Goal: Information Seeking & Learning: Find specific fact

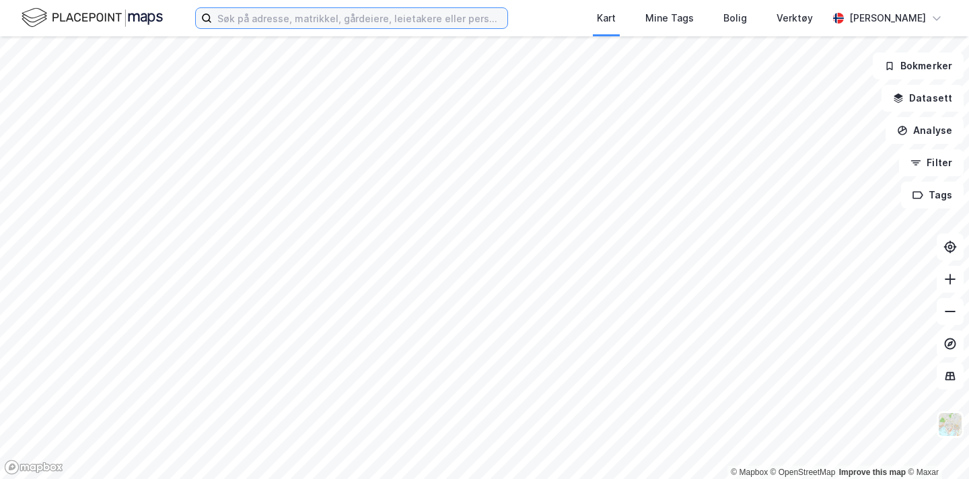
click at [304, 24] on input at bounding box center [359, 18] width 295 height 20
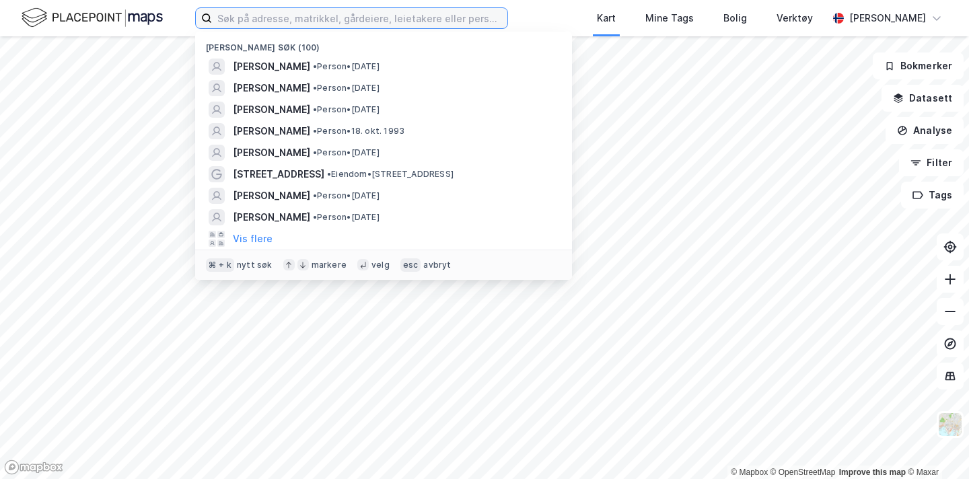
paste input "Drammensveien 103 D"
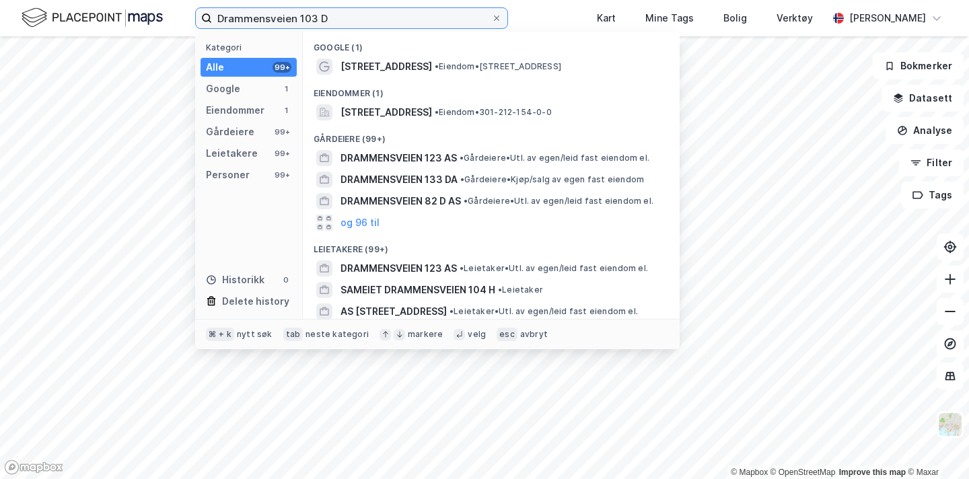
type input "Drammensveien 103 D"
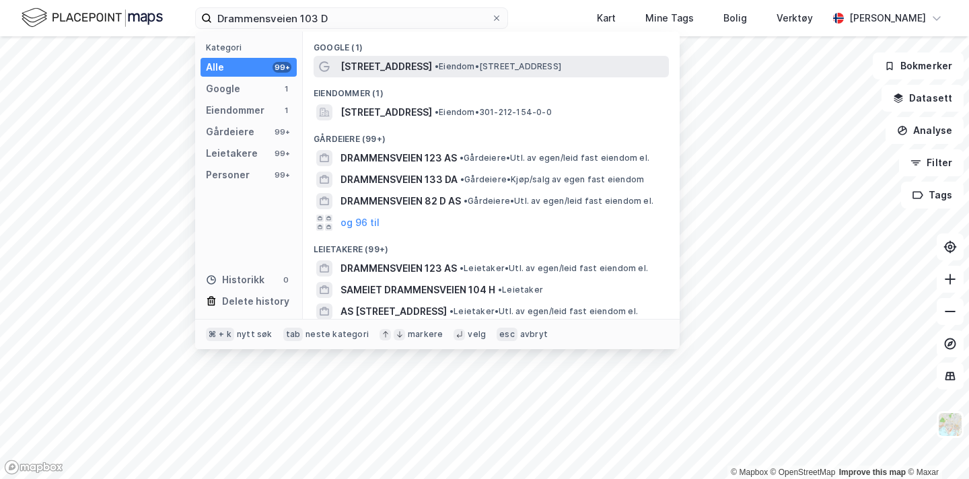
click at [383, 77] on div "Drammensveien 103D • Eiendom • Drammensveien 103D, 0273 Oslo" at bounding box center [491, 67] width 355 height 22
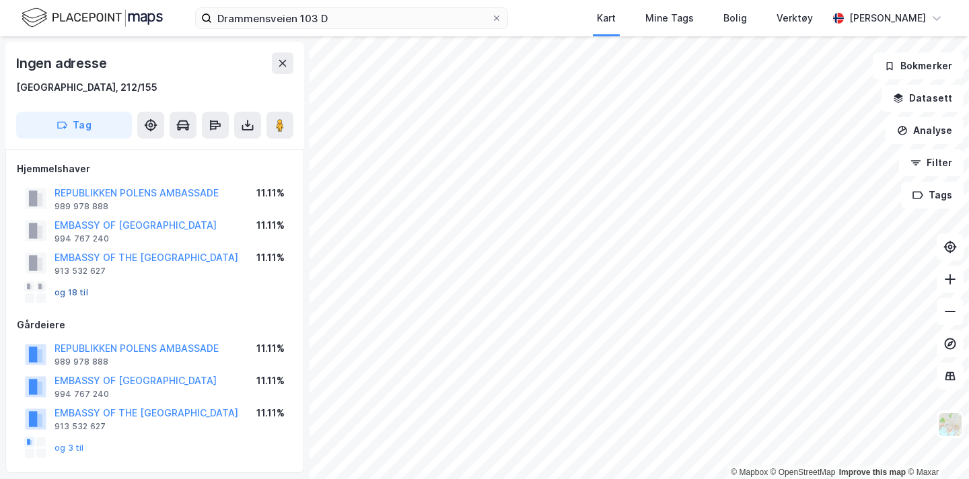
click at [0, 0] on button "og 18 til" at bounding box center [0, 0] width 0 height 0
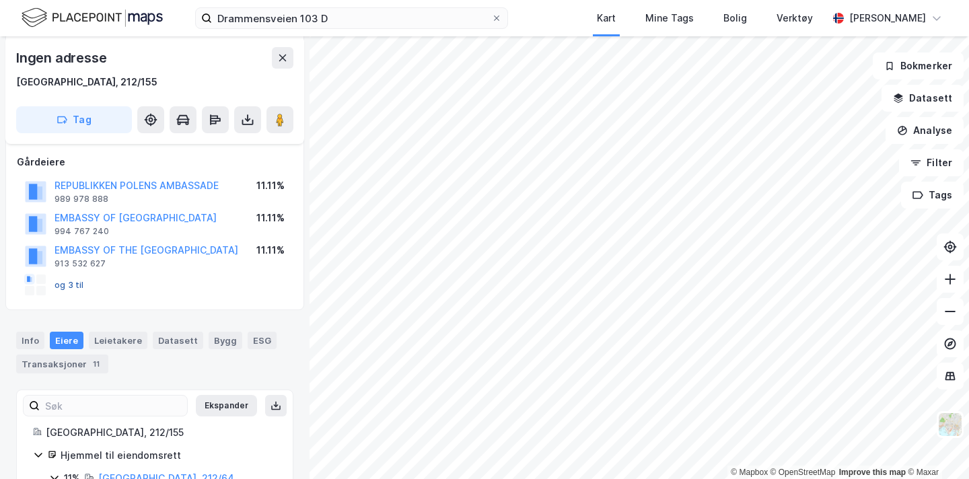
click at [0, 0] on button "og 3 til" at bounding box center [0, 0] width 0 height 0
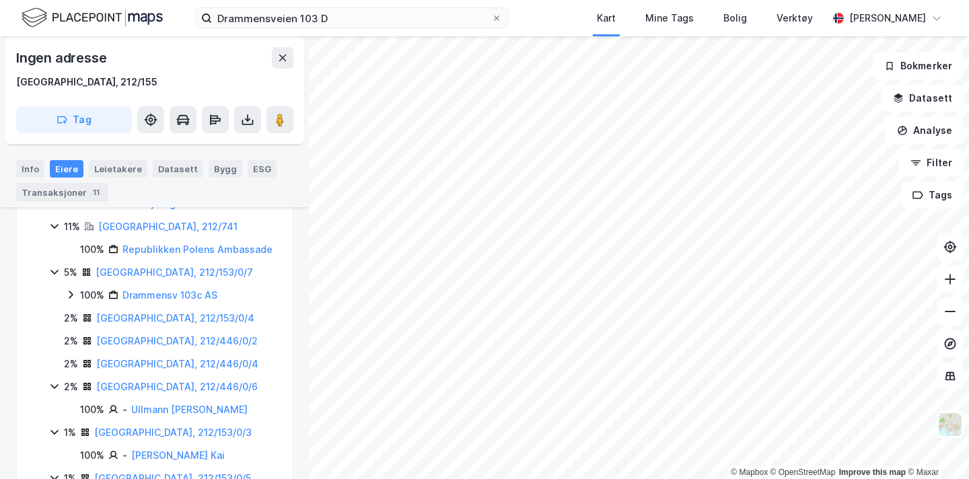
scroll to position [779, 0]
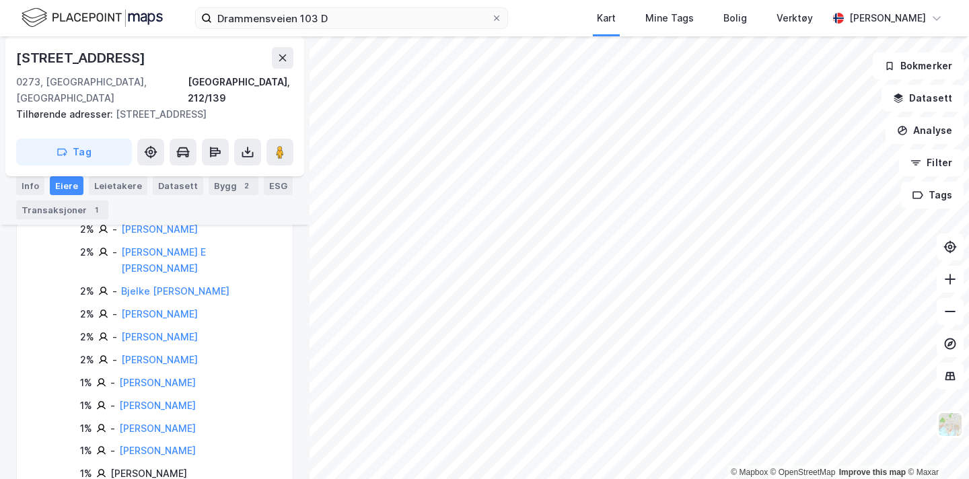
scroll to position [687, 0]
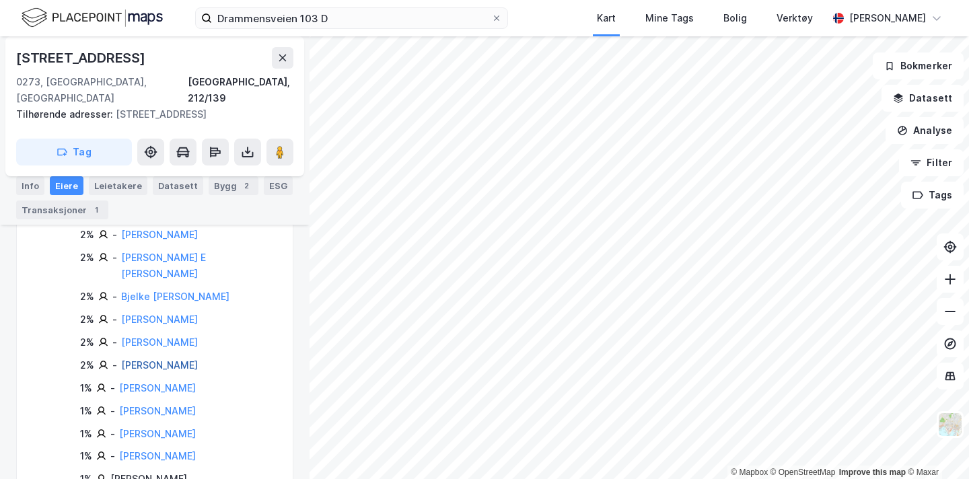
click at [187, 359] on link "Bjelke Gunnar Marius" at bounding box center [159, 364] width 77 height 11
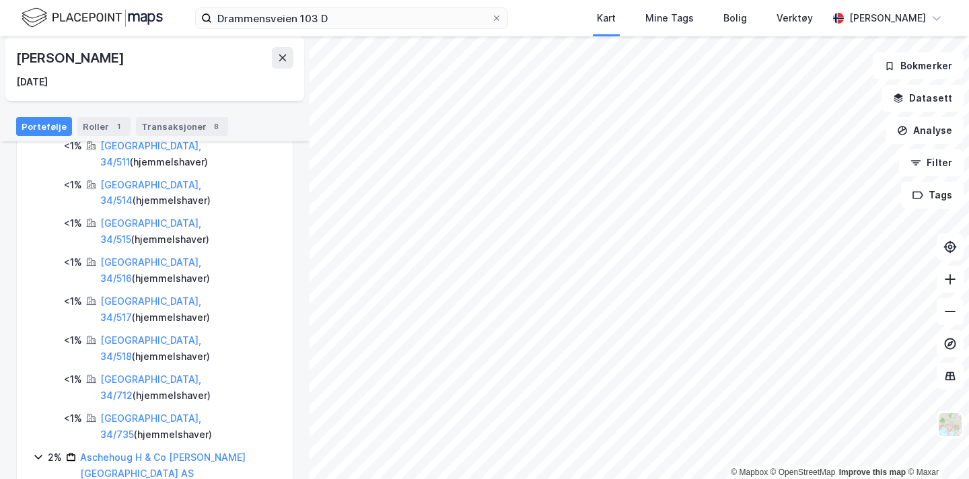
scroll to position [704, 0]
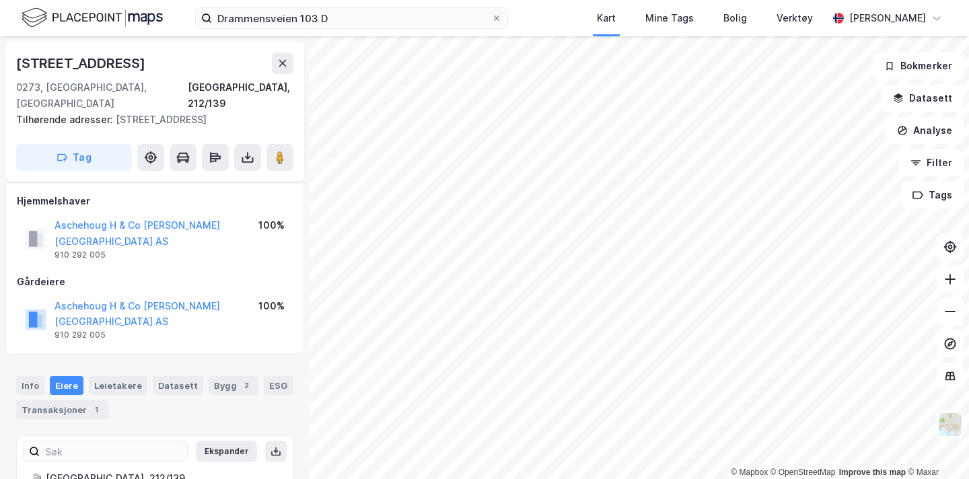
scroll to position [687, 0]
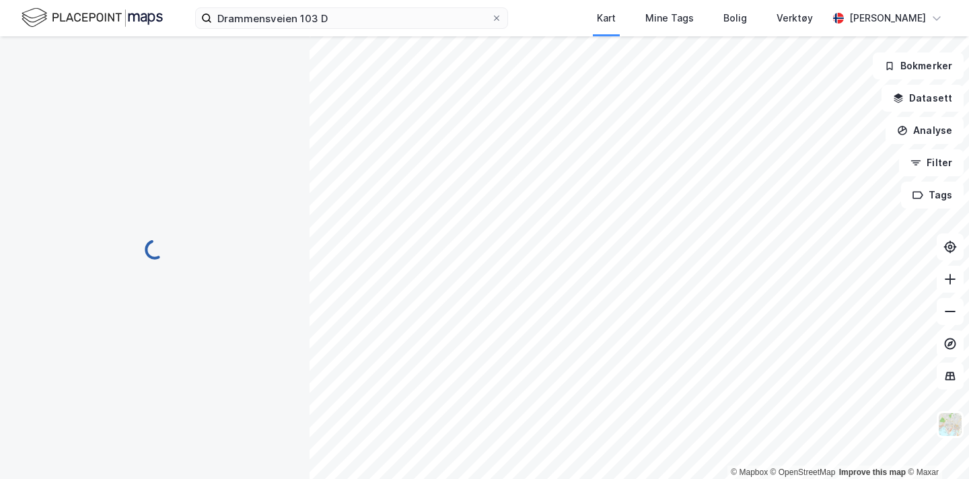
scroll to position [687, 0]
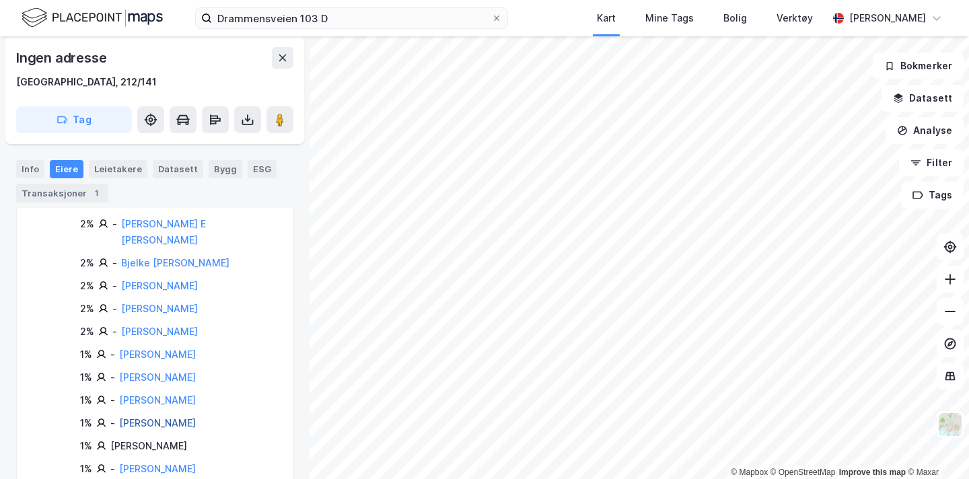
click at [188, 417] on link "Tschudi Felix Henry" at bounding box center [157, 422] width 77 height 11
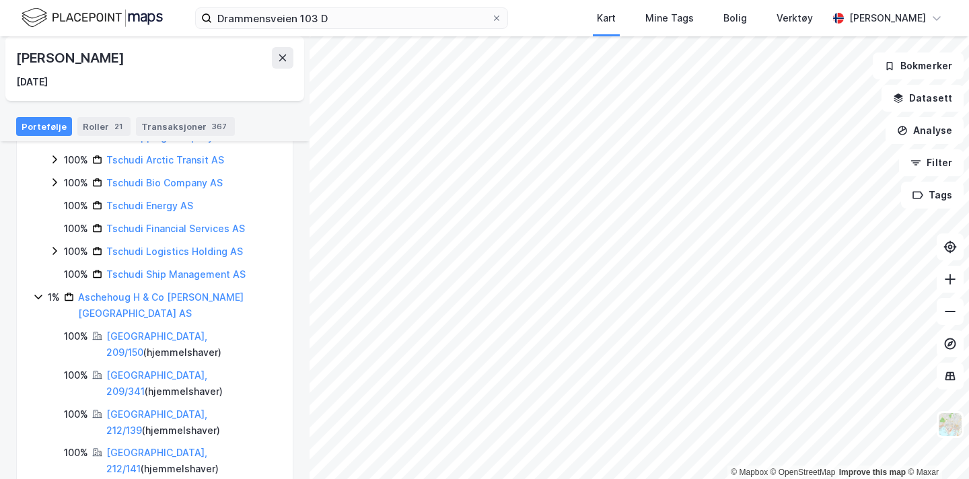
scroll to position [350, 0]
click at [400, 479] on html "Drammensveien 103 D Kart Mine Tags Bolig Verktøy Ingrid Sæther Hagen © Mapbox ©…" at bounding box center [484, 239] width 969 height 479
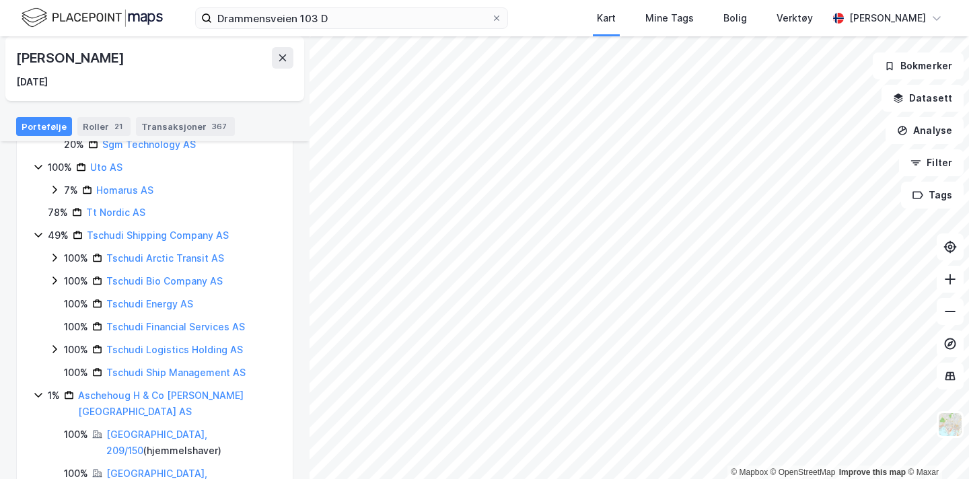
scroll to position [251, 0]
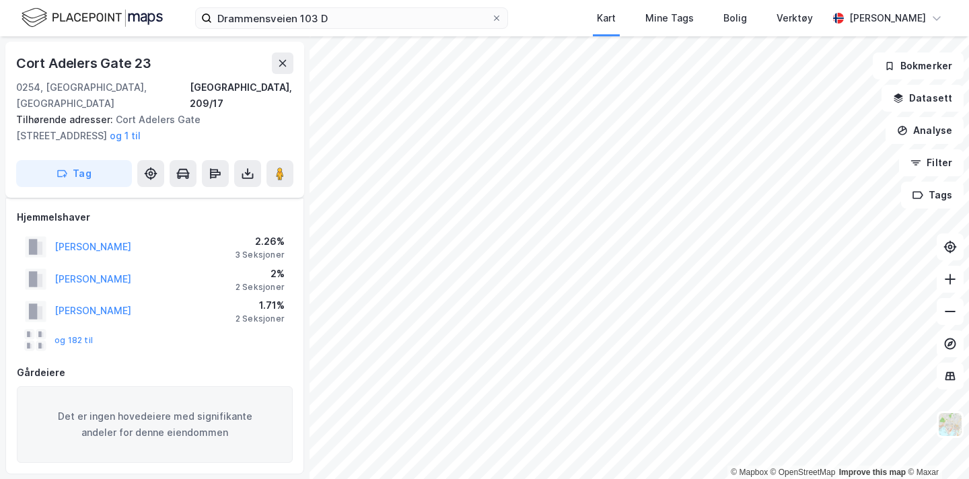
scroll to position [172, 0]
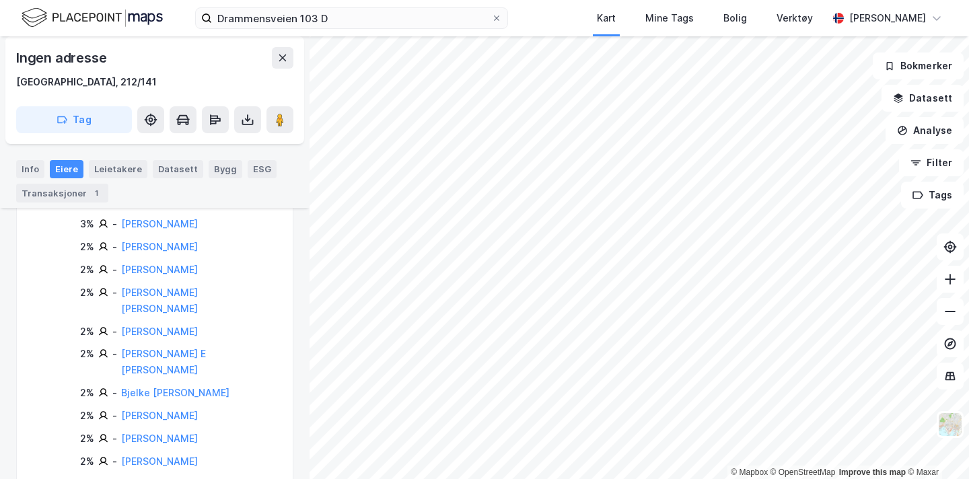
scroll to position [558, 0]
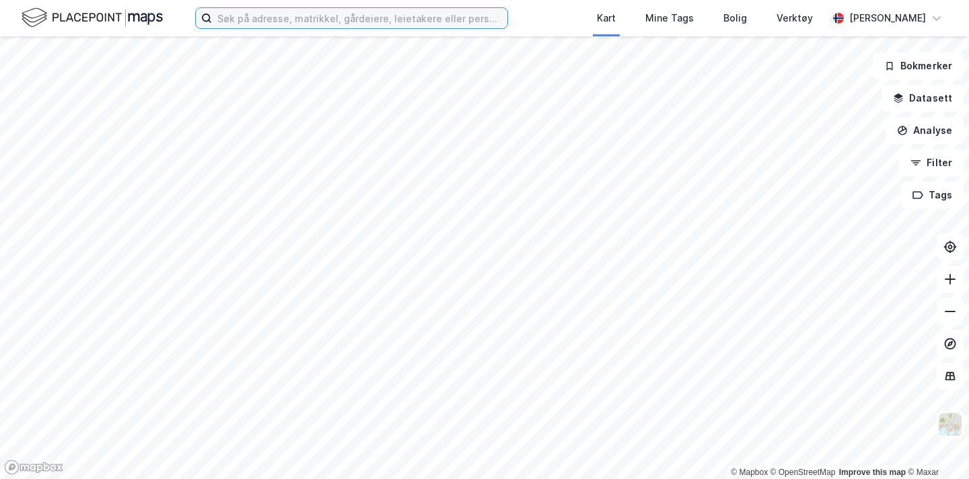
click at [231, 20] on input at bounding box center [359, 18] width 295 height 20
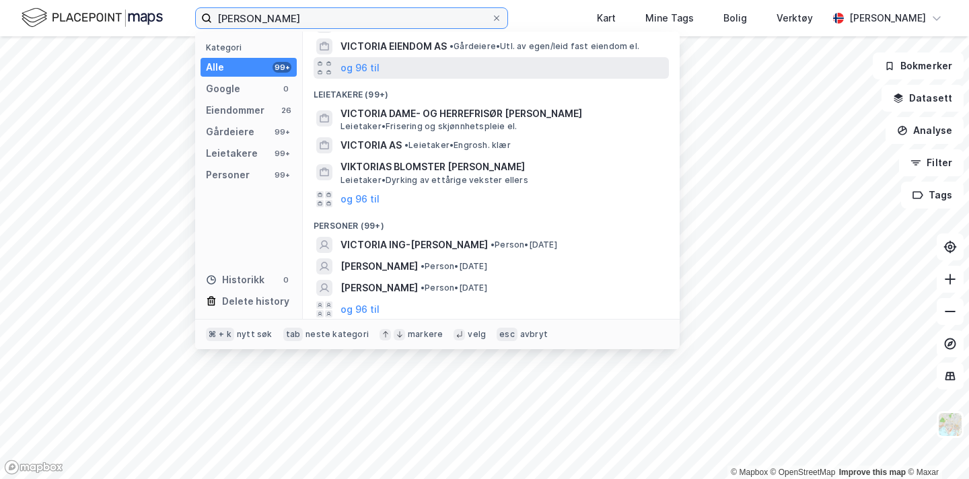
scroll to position [207, 0]
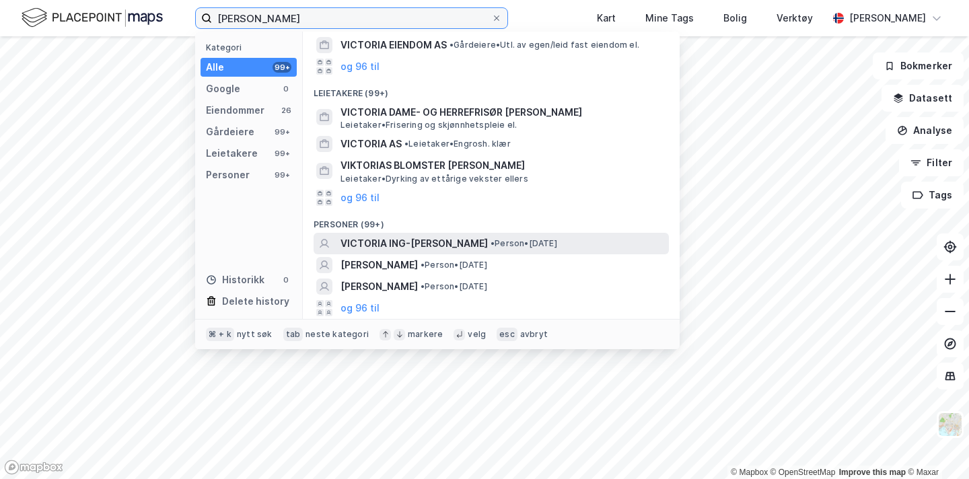
type input "[PERSON_NAME]"
click at [412, 250] on span "VICTORIA ING-[PERSON_NAME]" at bounding box center [414, 244] width 147 height 16
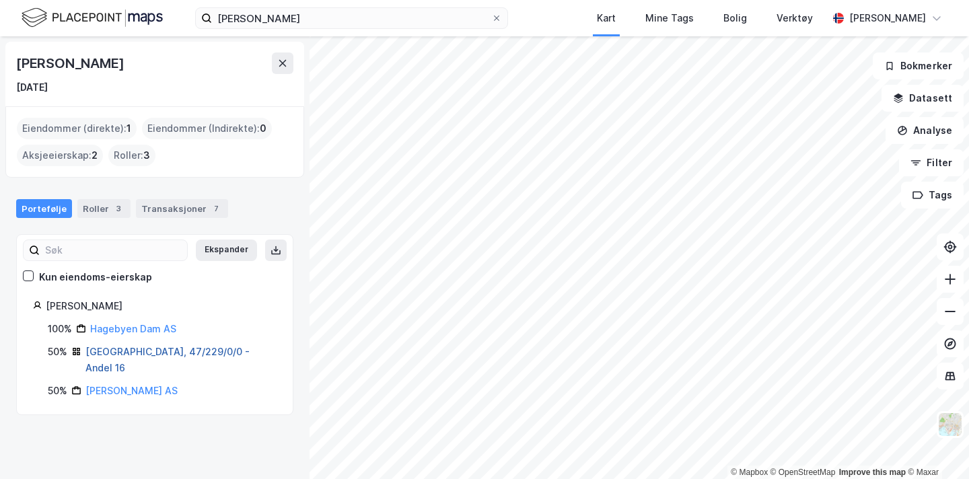
click at [177, 355] on link "[GEOGRAPHIC_DATA], 47/229/0/0 - Andel 16" at bounding box center [167, 360] width 164 height 28
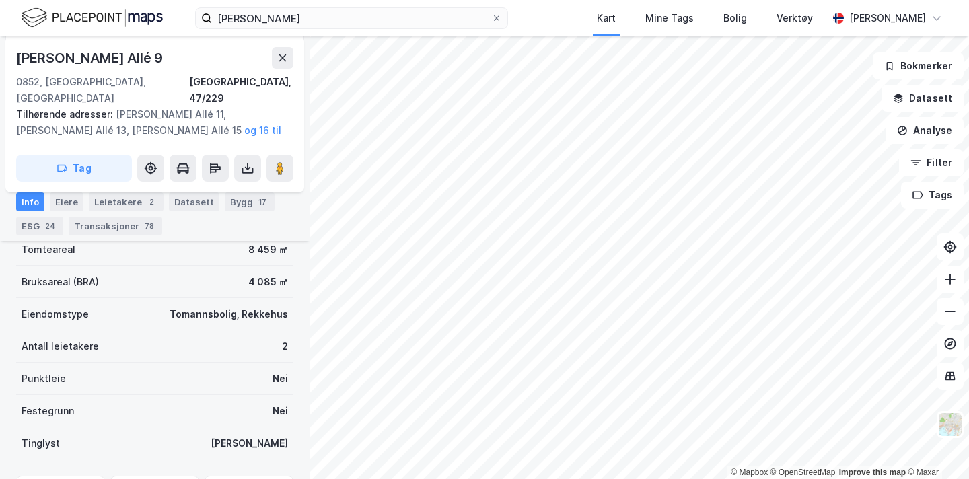
scroll to position [328, 0]
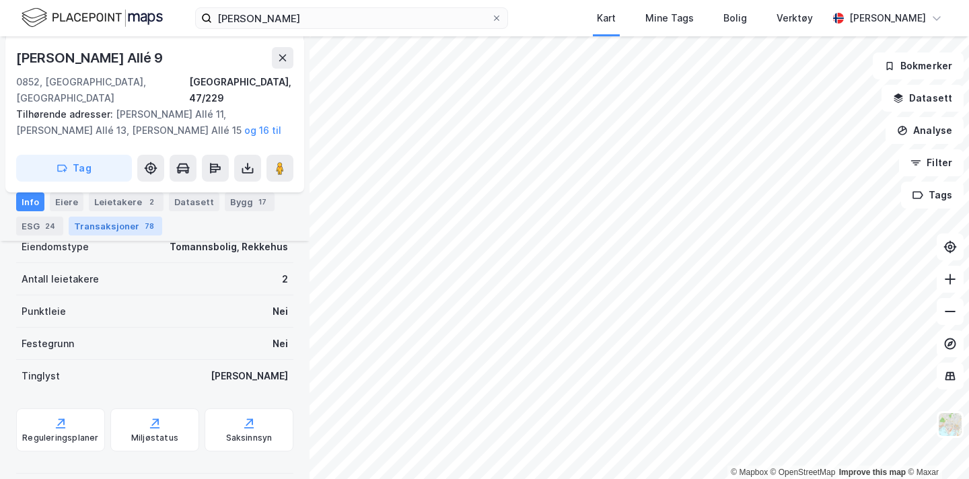
click at [108, 227] on div "Transaksjoner 78" at bounding box center [116, 226] width 94 height 19
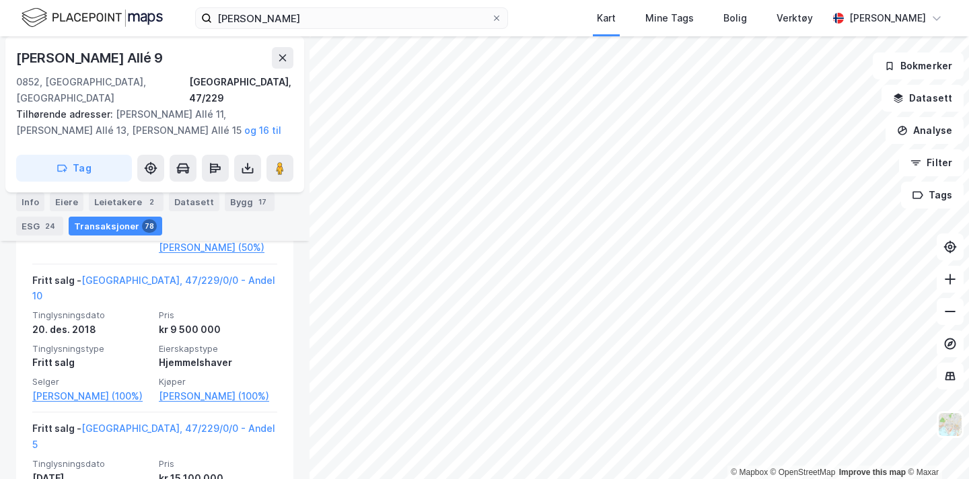
scroll to position [2068, 0]
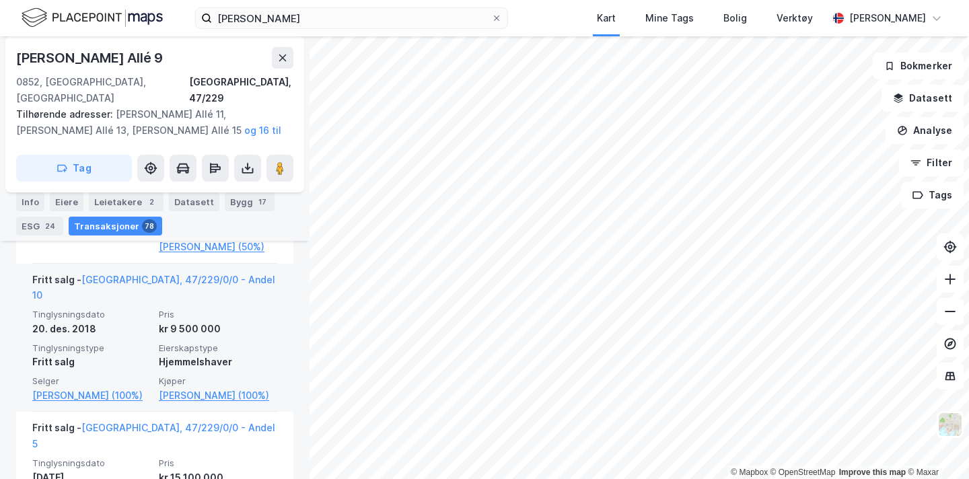
drag, startPoint x: 151, startPoint y: 346, endPoint x: 268, endPoint y: 358, distance: 117.1
click at [268, 358] on div "Fritt salg - [GEOGRAPHIC_DATA], 47/229/0/0 - Andel 10 Tinglysningsdato [DATE] P…" at bounding box center [154, 338] width 245 height 149
copy div "Kjøper [PERSON_NAME] (100%)"
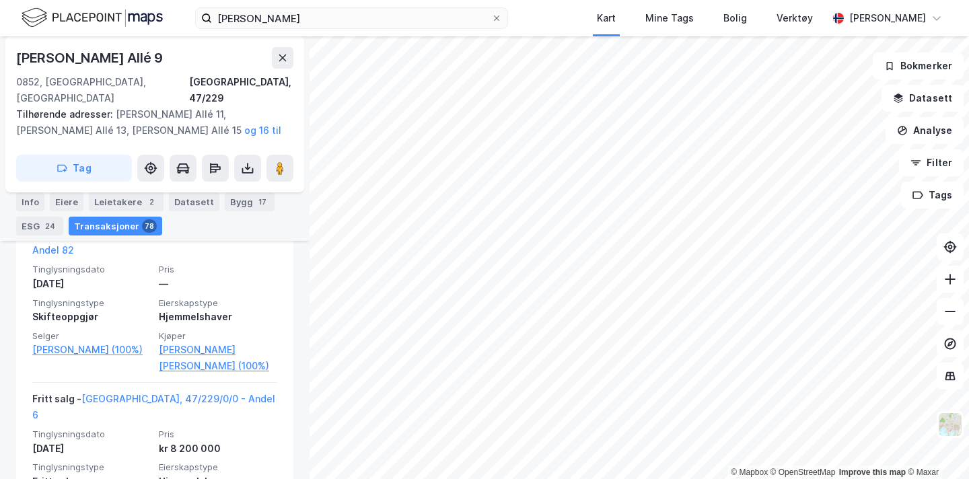
scroll to position [5308, 0]
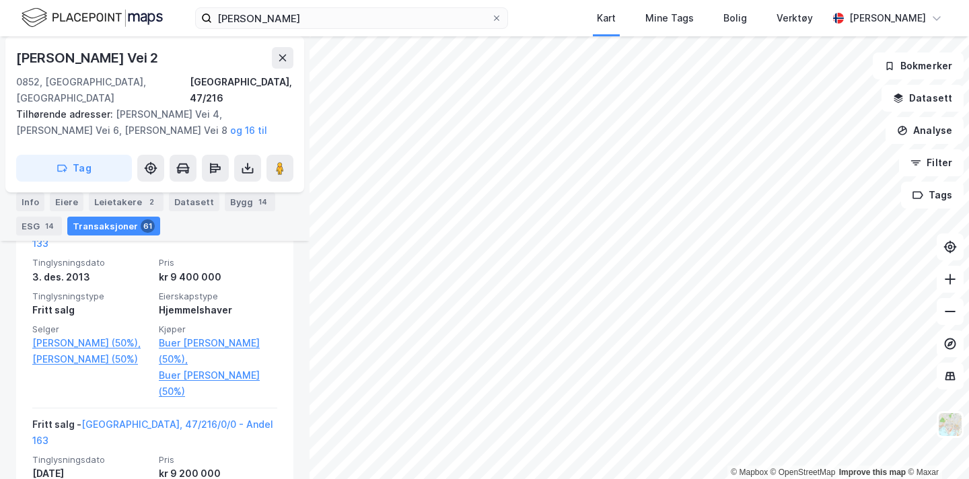
scroll to position [2899, 0]
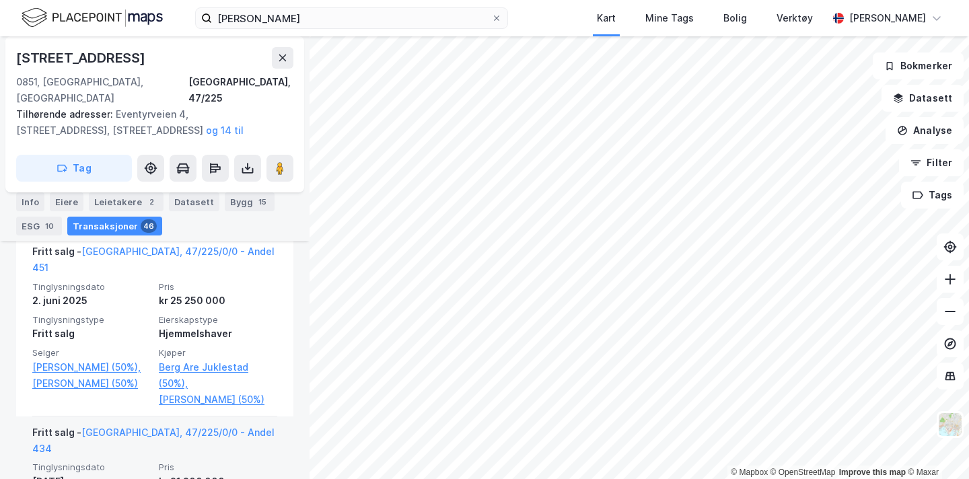
scroll to position [396, 0]
